Goal: Task Accomplishment & Management: Manage account settings

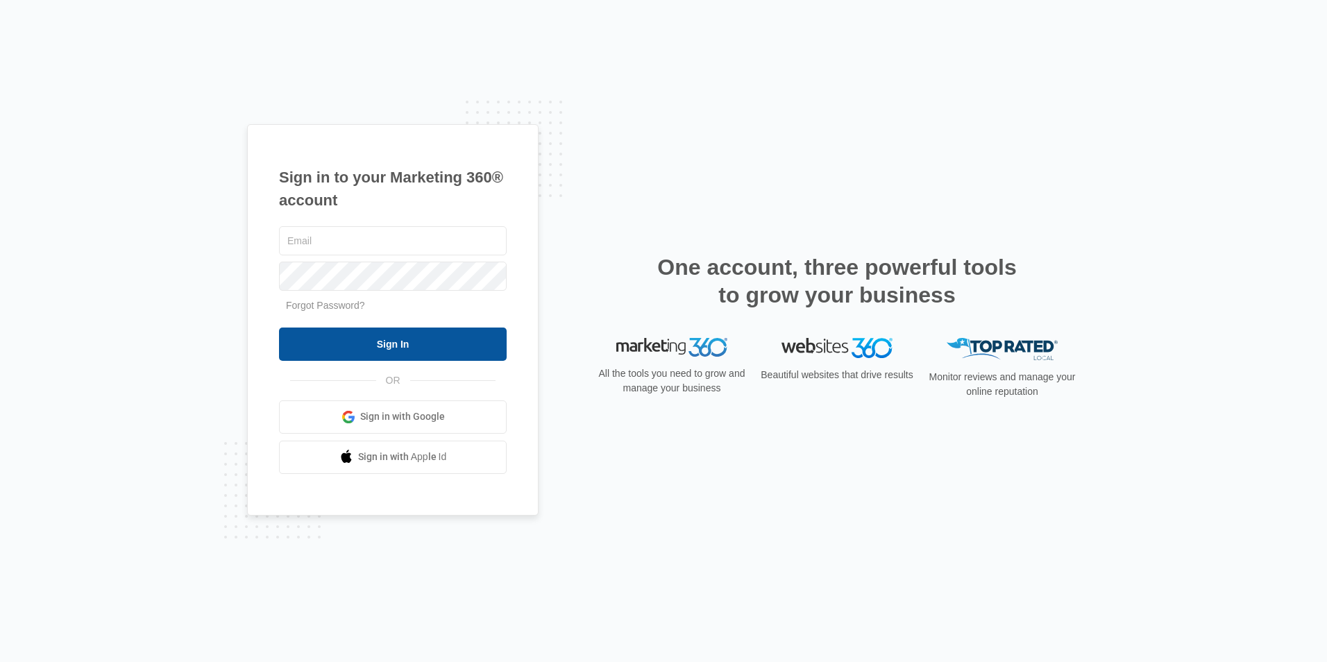
type input "[PERSON_NAME][EMAIL_ADDRESS][DOMAIN_NAME]"
click at [411, 349] on input "Sign In" at bounding box center [393, 344] width 228 height 33
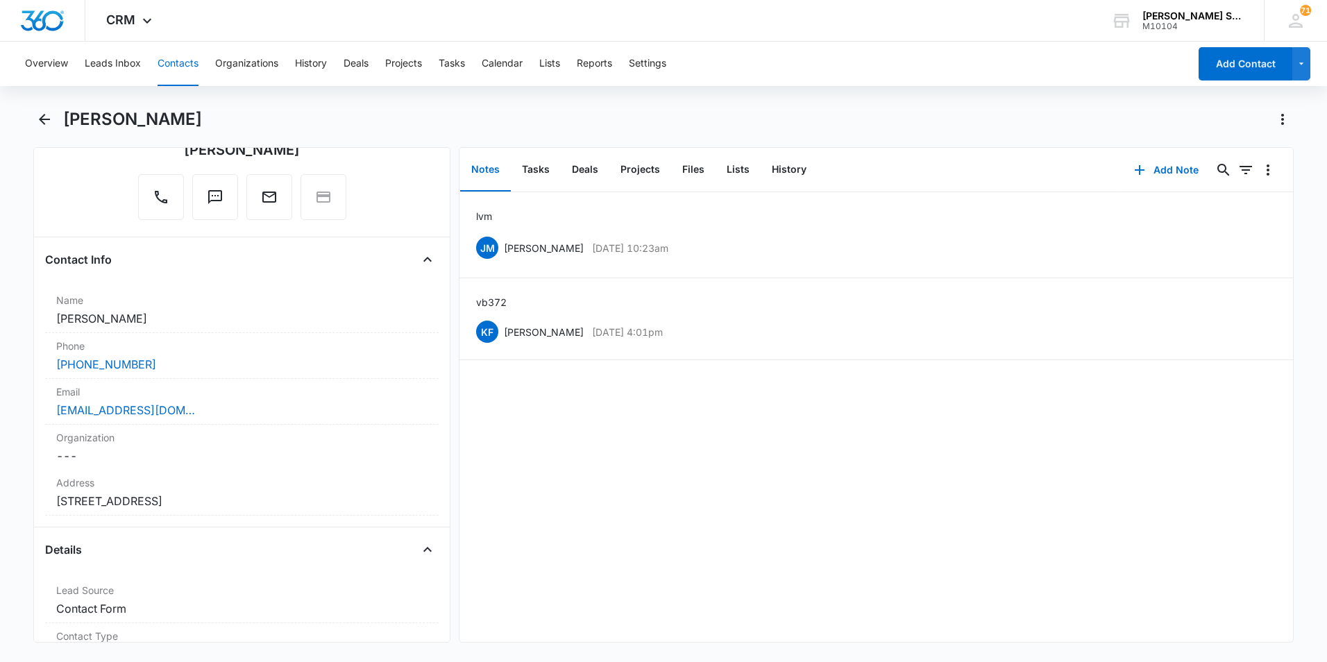
scroll to position [139, 0]
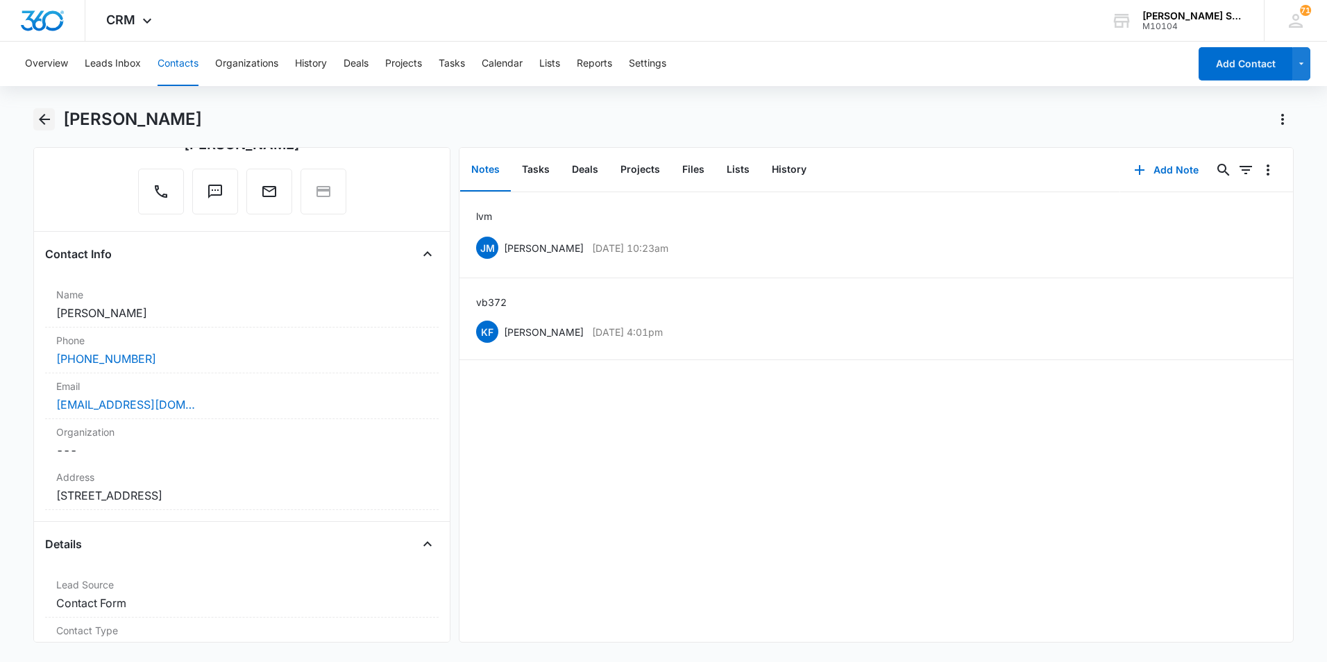
click at [42, 125] on icon "Back" at bounding box center [44, 119] width 17 height 17
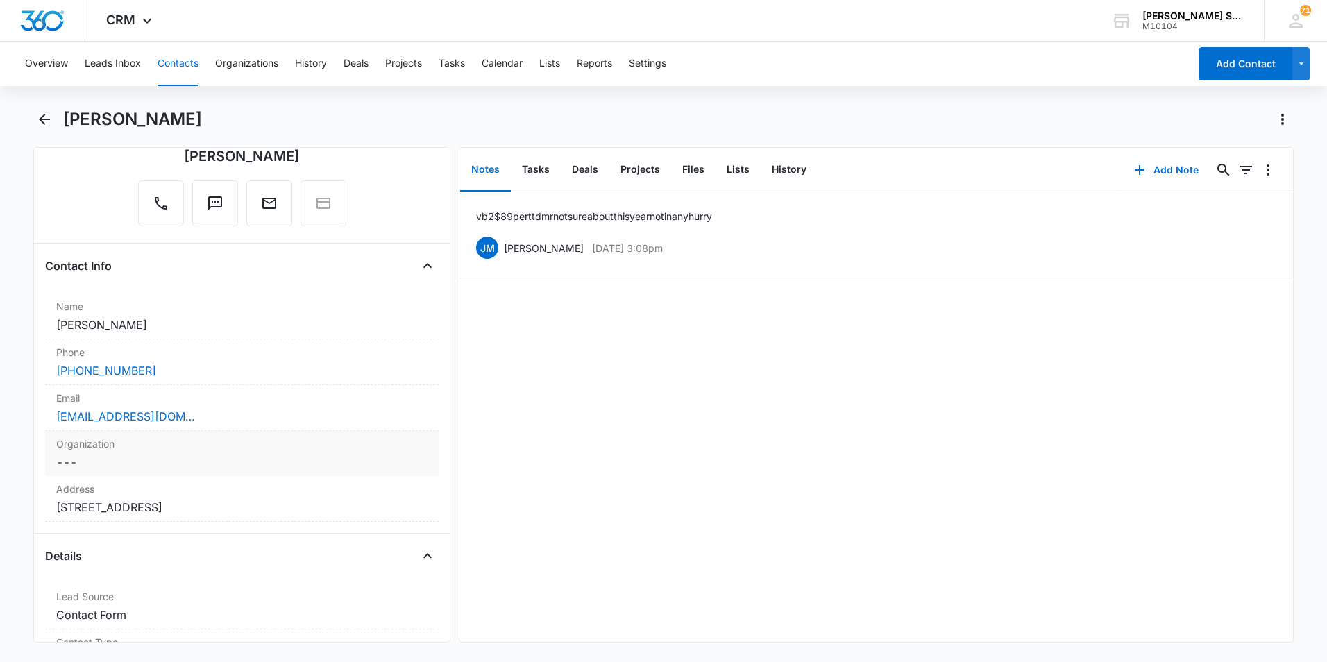
scroll to position [139, 0]
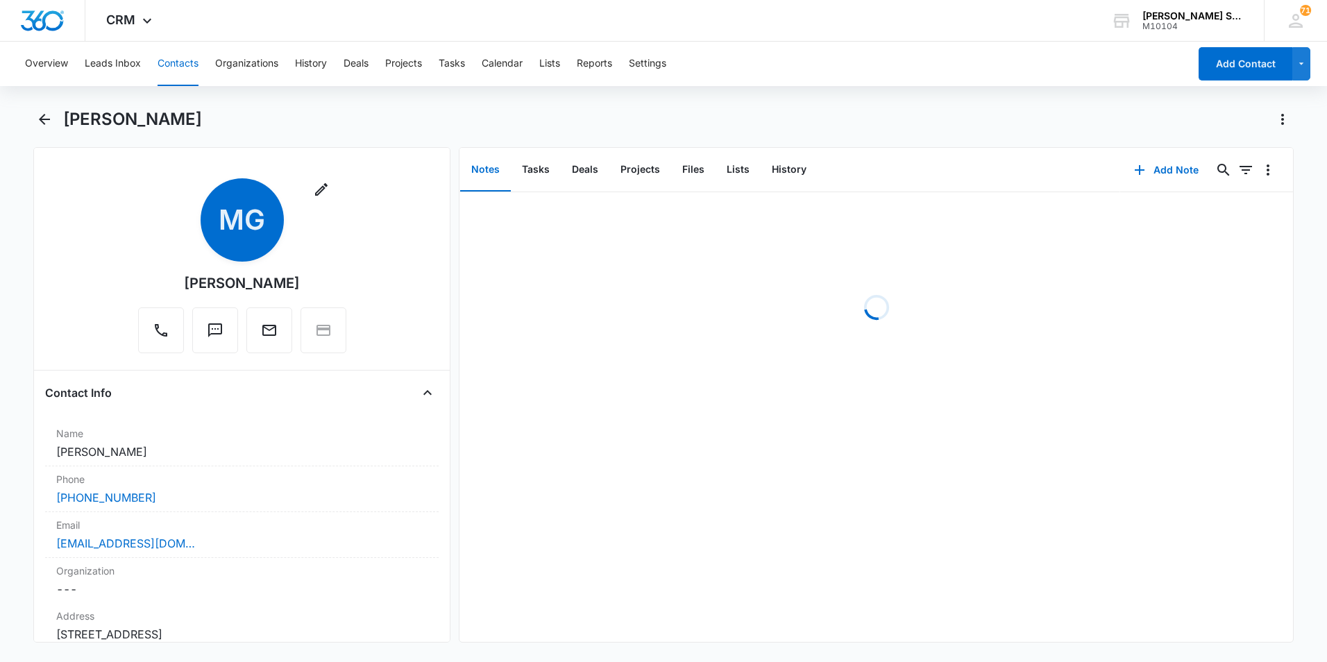
click at [171, 65] on button "Contacts" at bounding box center [178, 64] width 41 height 44
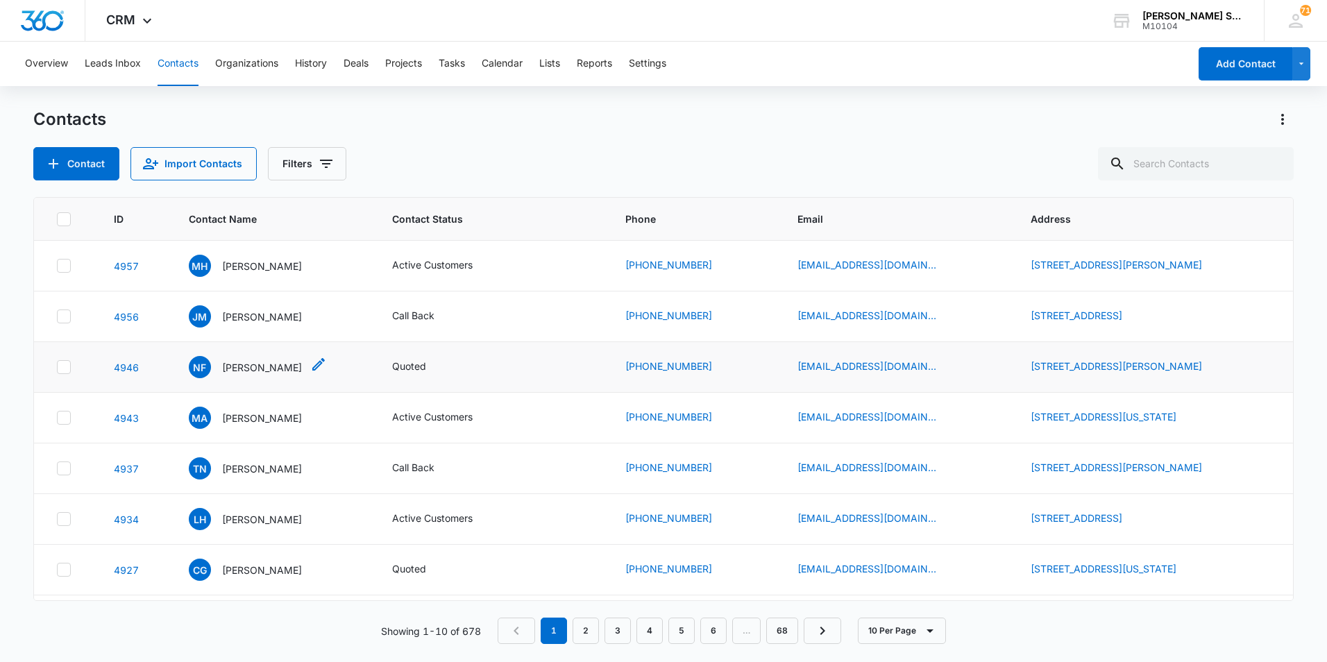
click at [261, 364] on p "Nick Frantz" at bounding box center [262, 367] width 80 height 15
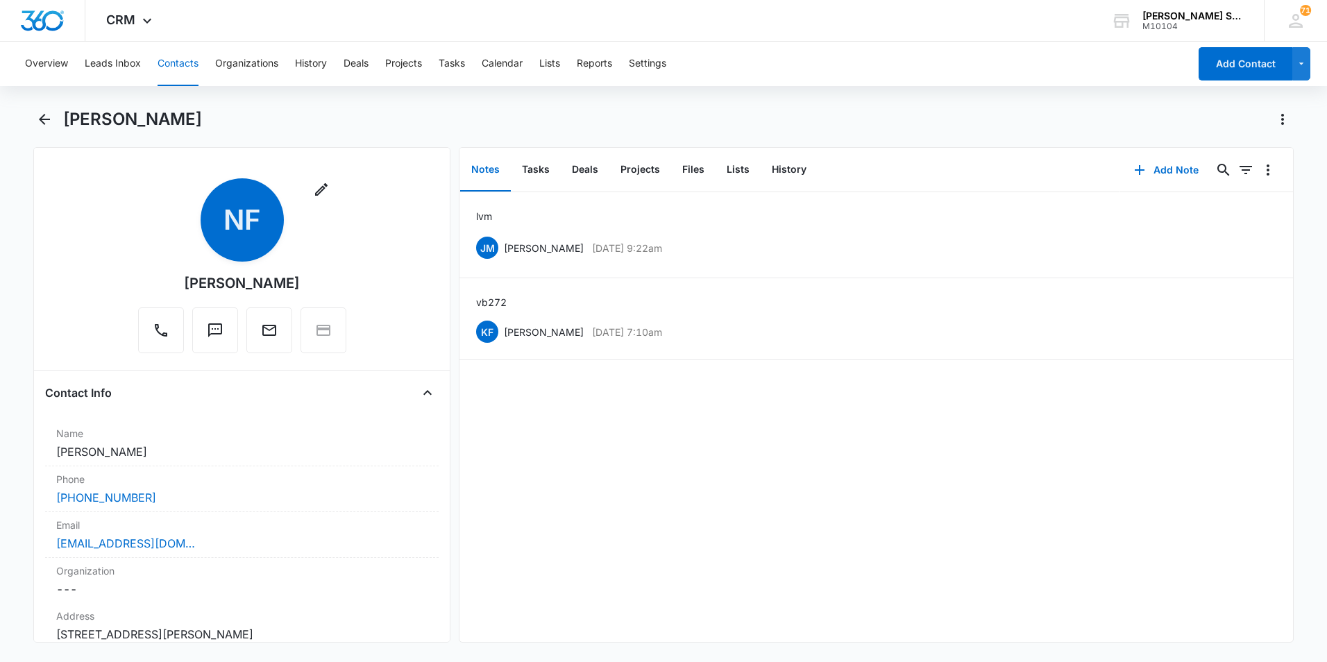
scroll to position [208, 0]
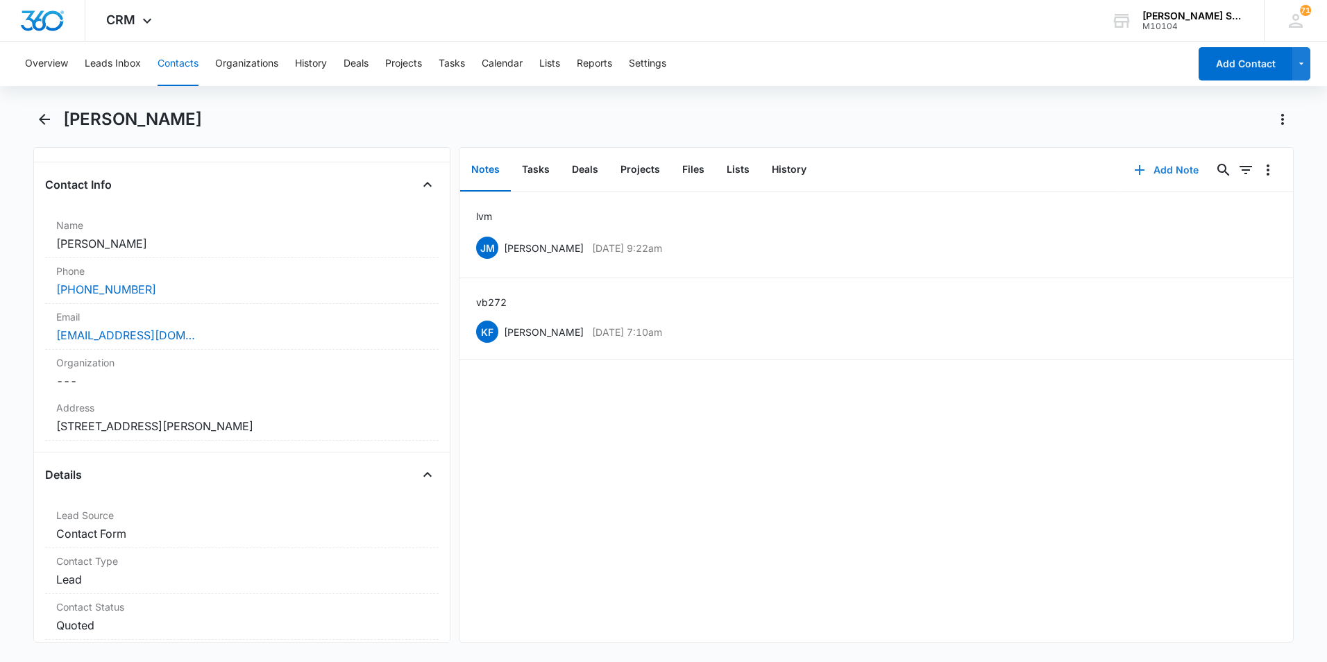
click at [1154, 172] on button "Add Note" at bounding box center [1166, 169] width 92 height 33
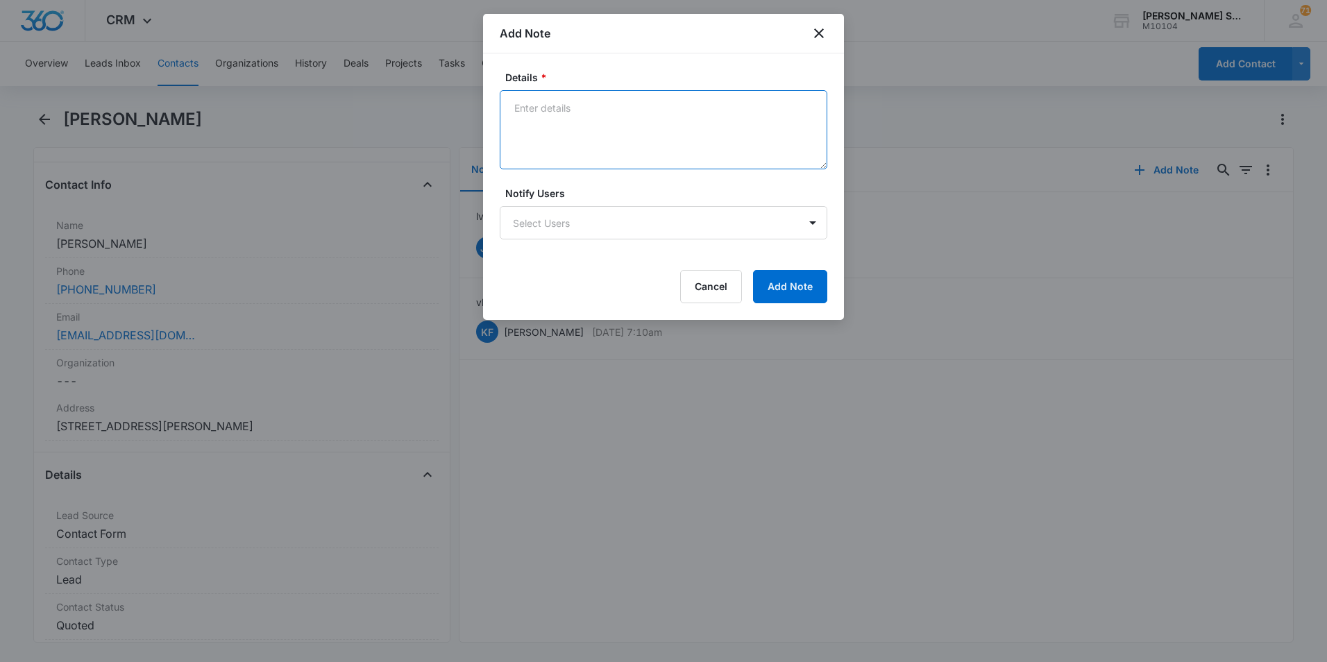
click at [526, 117] on textarea "Details *" at bounding box center [664, 129] width 328 height 79
type textarea "texted"
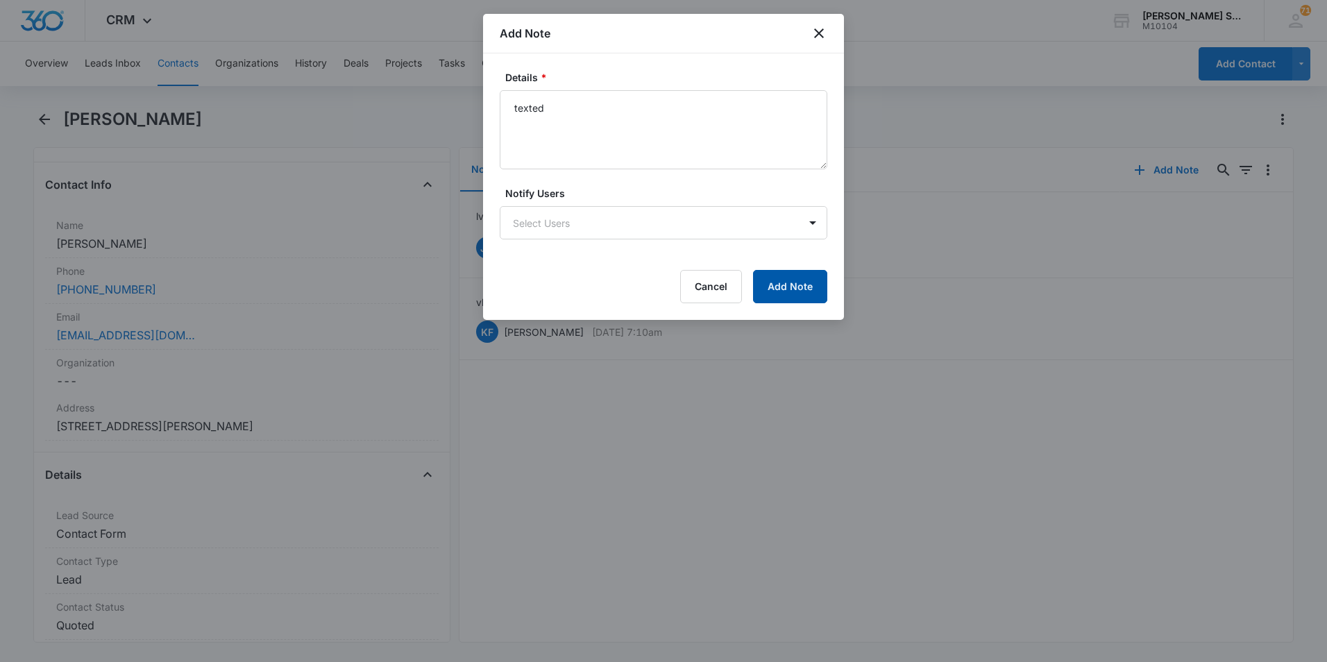
click at [768, 290] on button "Add Note" at bounding box center [790, 286] width 74 height 33
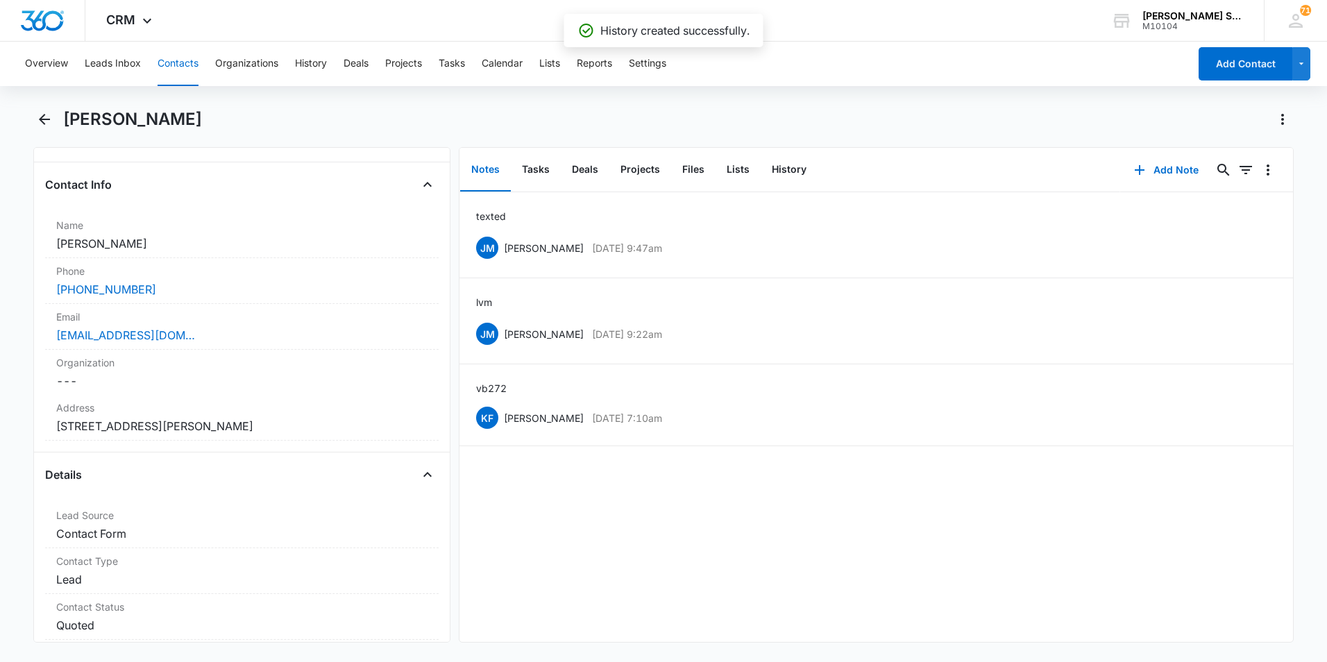
click at [178, 62] on button "Contacts" at bounding box center [178, 64] width 41 height 44
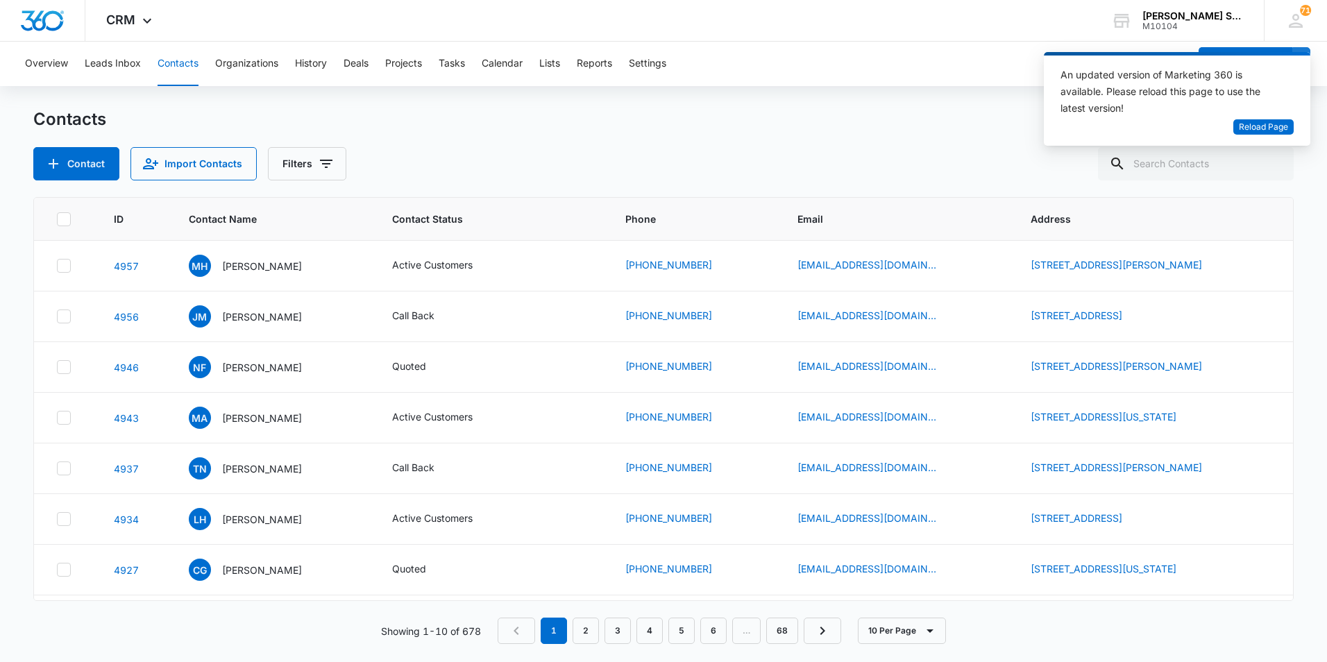
click at [717, 180] on div "Contact Import Contacts Filters" at bounding box center [663, 163] width 1260 height 33
click at [260, 312] on p "[PERSON_NAME]" at bounding box center [262, 317] width 80 height 15
